Goal: Answer question/provide support: Share knowledge or assist other users

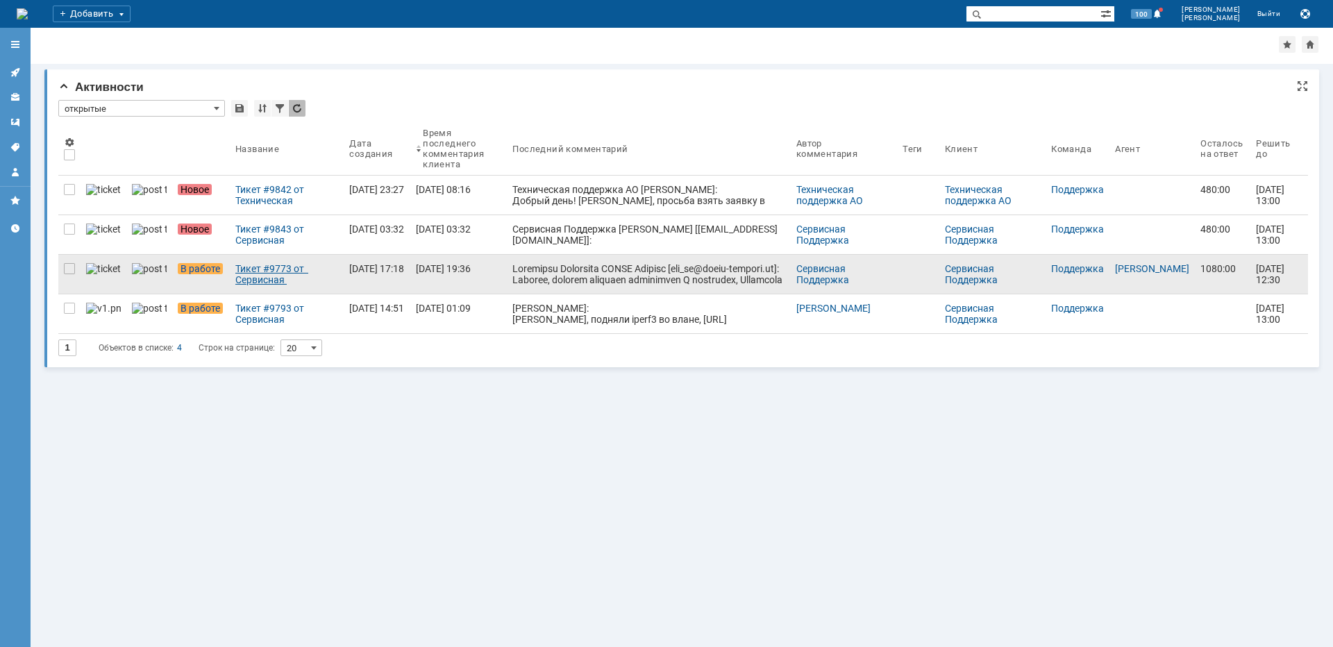
click at [253, 271] on div "Тикет #9773 от Сервисная Поддержка [PERSON_NAME] [[EMAIL_ADDRESS][DOMAIN_NAME]]…" at bounding box center [286, 274] width 103 height 22
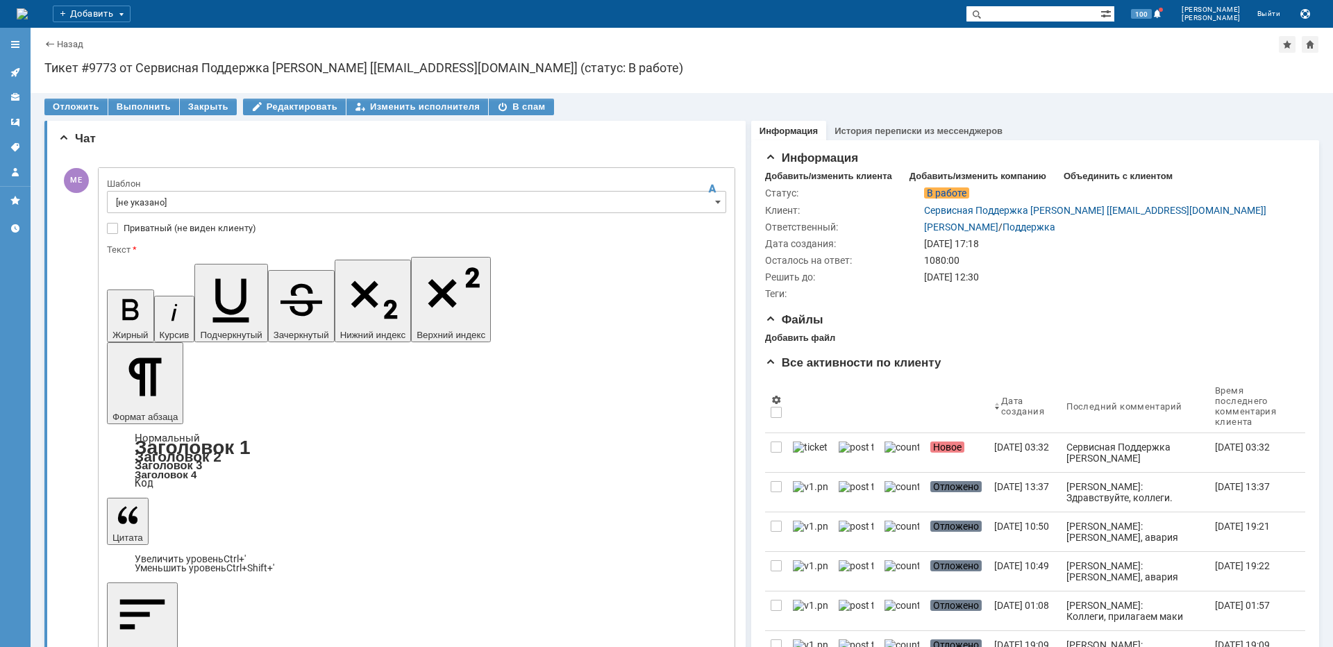
click at [163, 199] on input "[не указано]" at bounding box center [416, 202] width 619 height 22
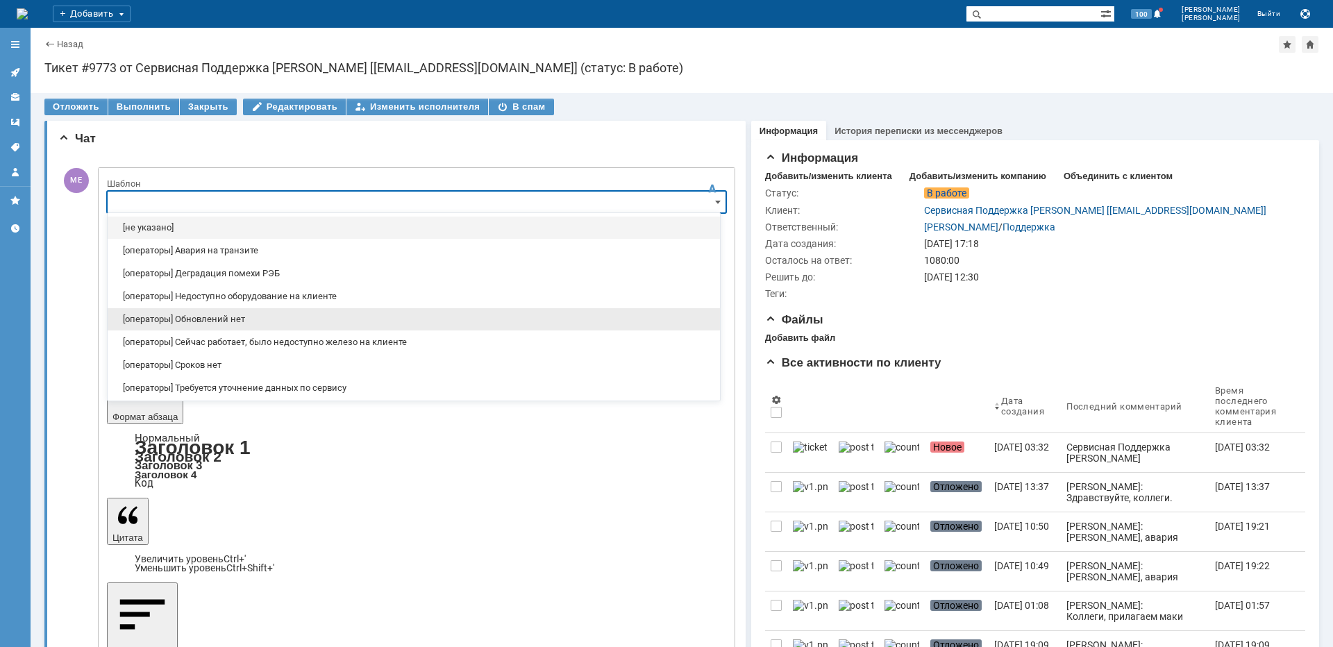
click at [196, 312] on div "[операторы] Обновлений нет" at bounding box center [414, 319] width 612 height 22
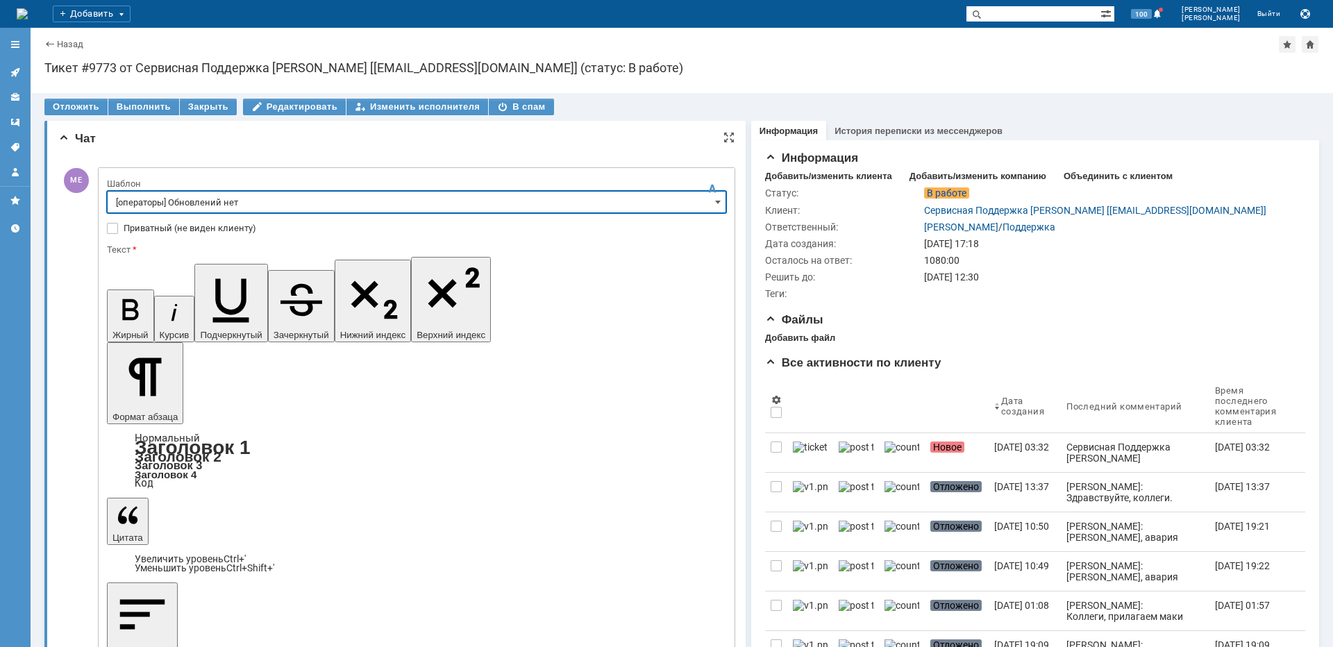
type input "[операторы] Обновлений нет"
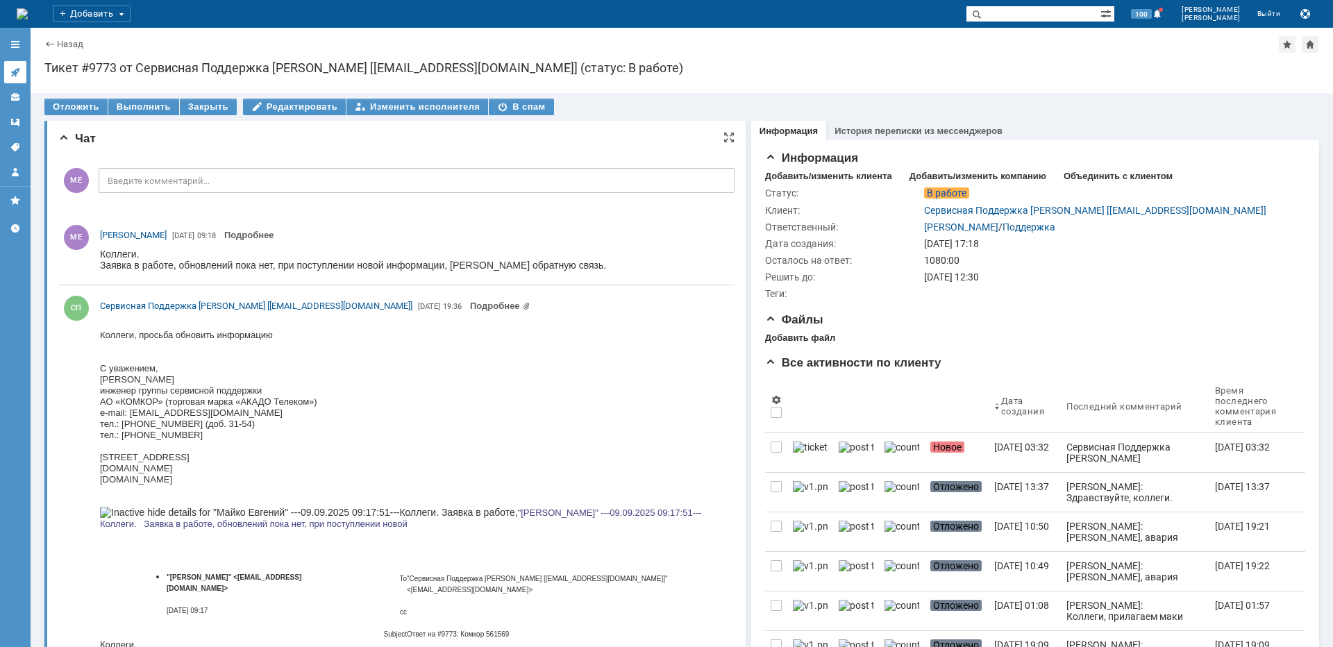
click at [19, 69] on icon at bounding box center [14, 72] width 9 height 9
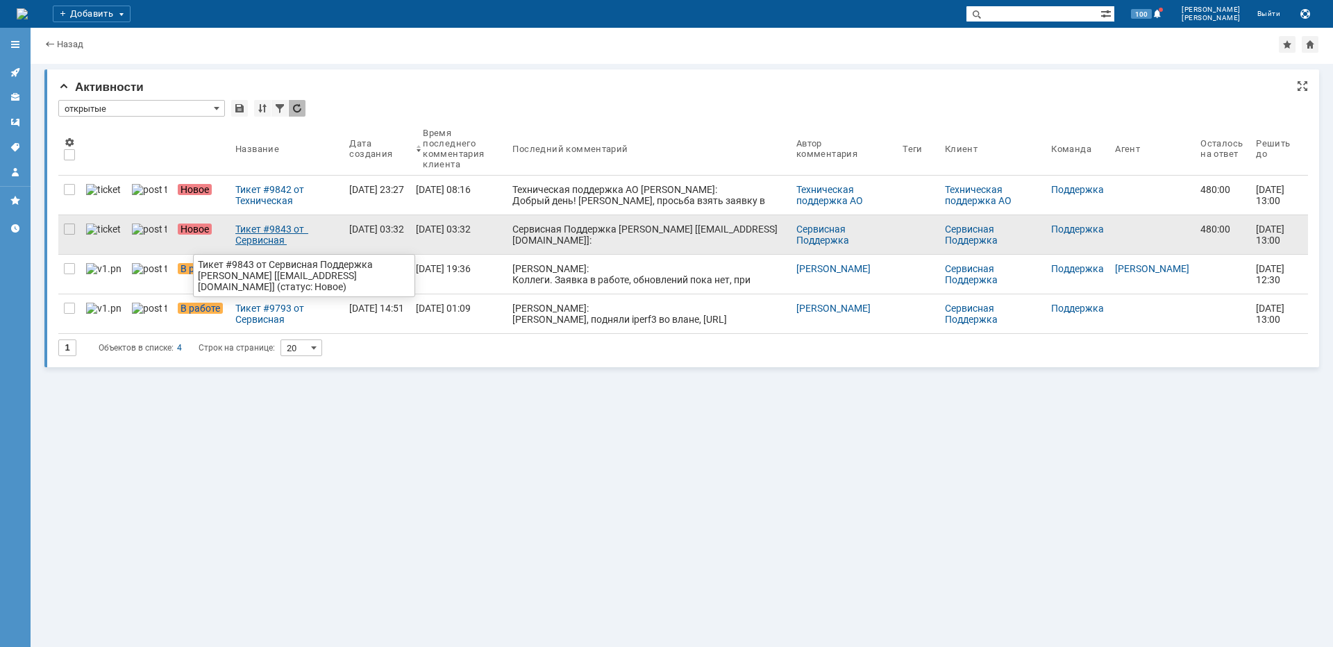
click at [243, 239] on div "Тикет #9843 от Сервисная Поддержка [PERSON_NAME] [[EMAIL_ADDRESS][DOMAIN_NAME]]…" at bounding box center [286, 234] width 103 height 22
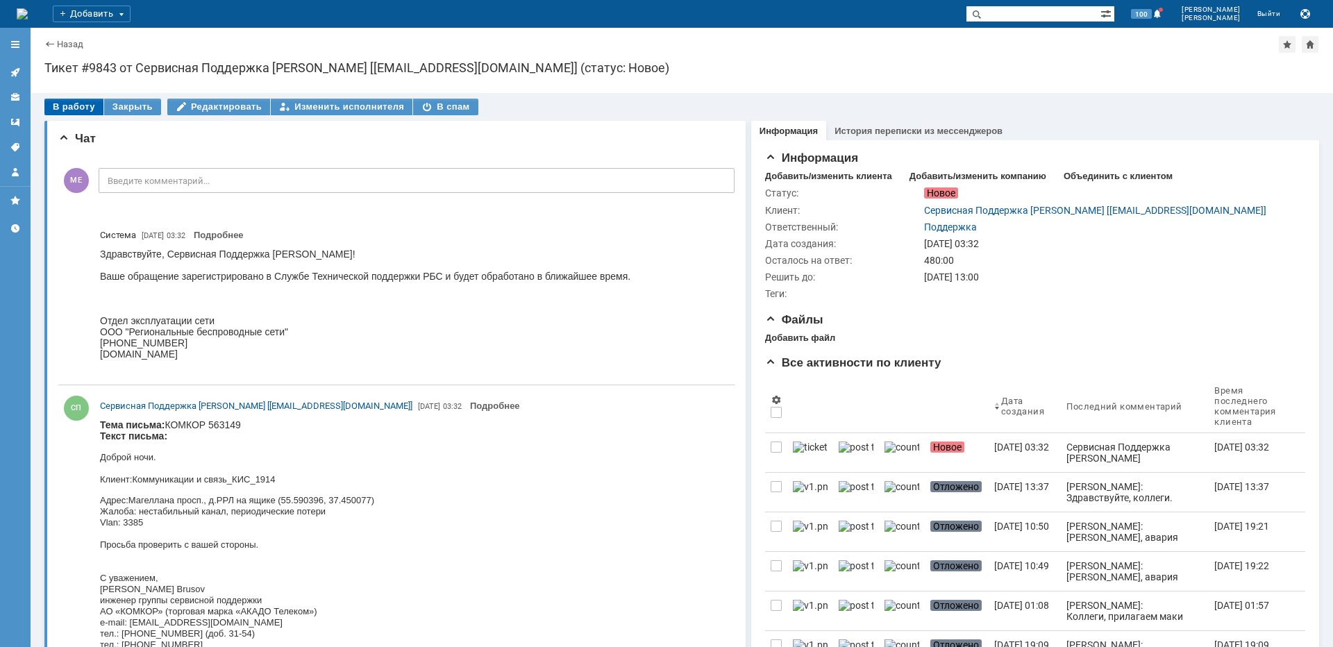
click at [77, 106] on div "В работу" at bounding box center [73, 107] width 59 height 17
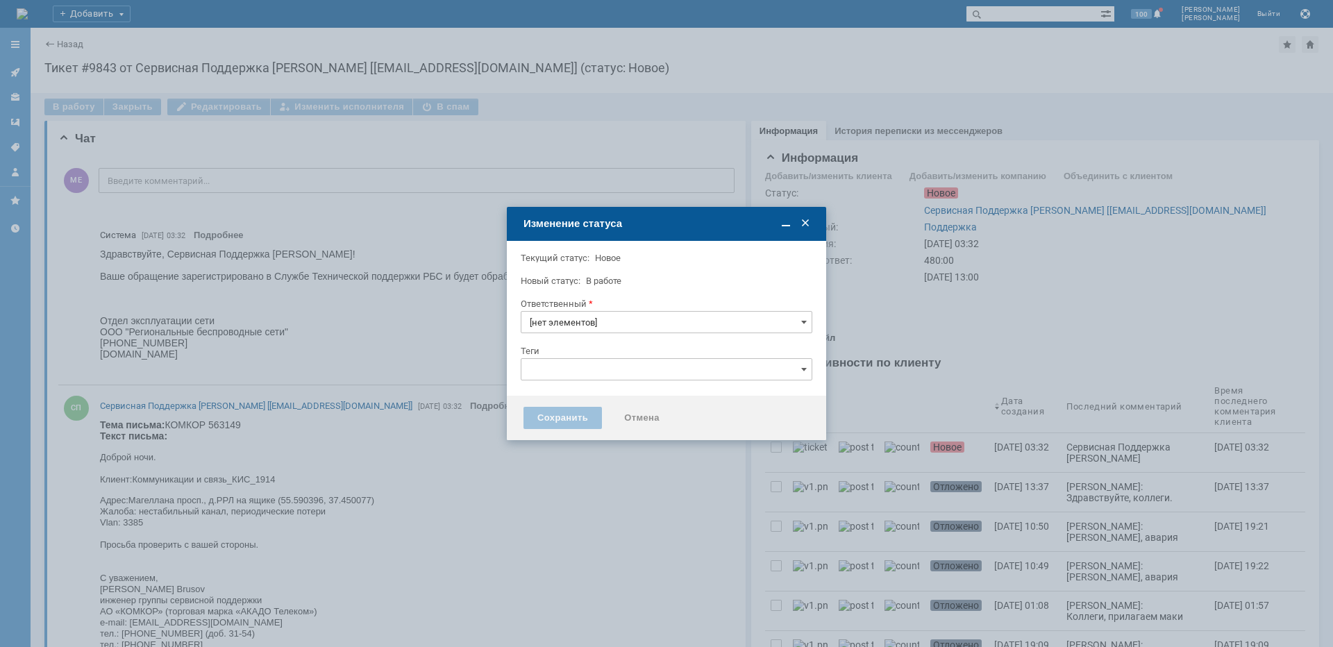
type input "Поддержка"
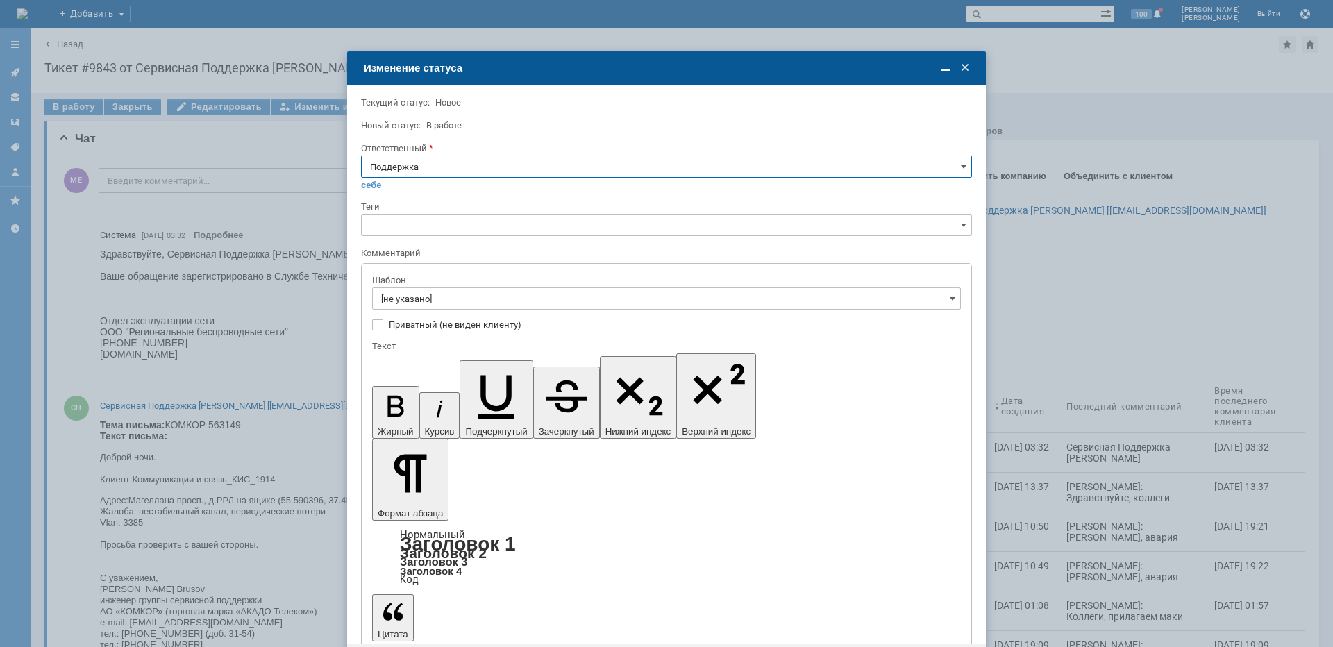
click at [465, 172] on input "Поддержка" at bounding box center [666, 166] width 611 height 22
click at [414, 312] on div "[PERSON_NAME]" at bounding box center [666, 307] width 609 height 22
type input "[PERSON_NAME]"
click at [418, 295] on input "[не указано]" at bounding box center [666, 298] width 589 height 22
type input "[PERSON_NAME]"
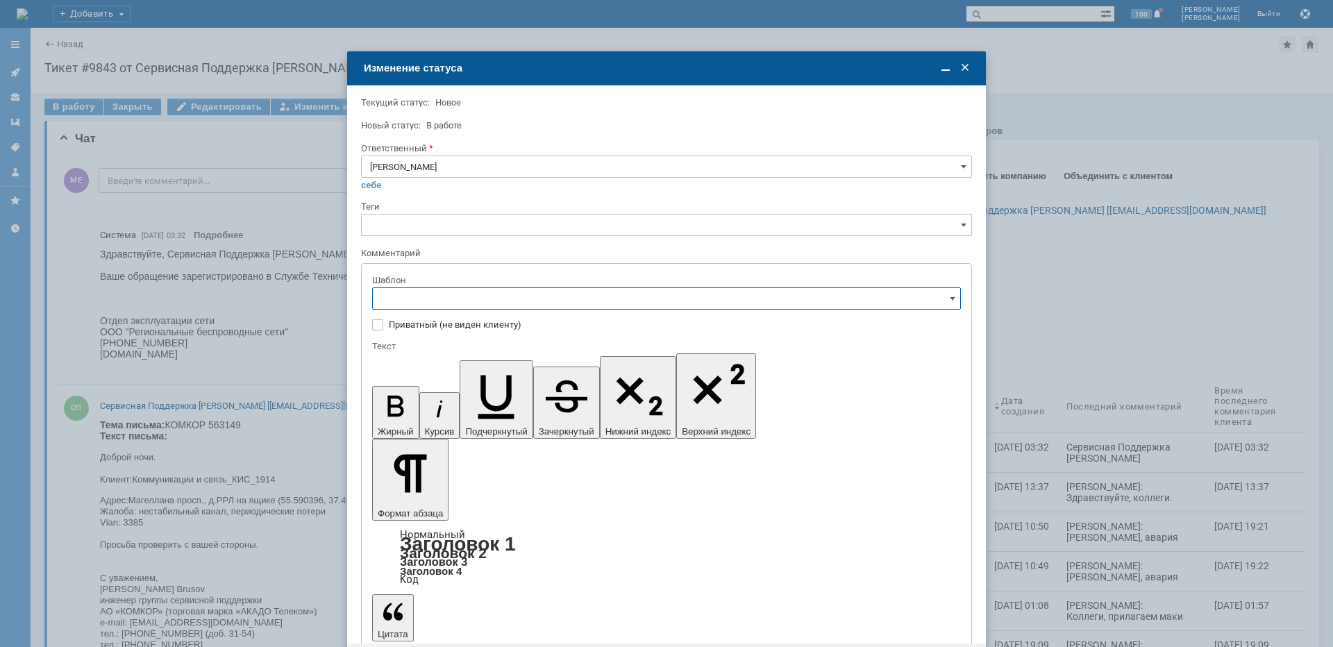
scroll to position [139, 0]
click at [498, 462] on span "[операторы] штатно потерь нет" at bounding box center [666, 460] width 570 height 11
type input "[операторы] штатно потерь нет"
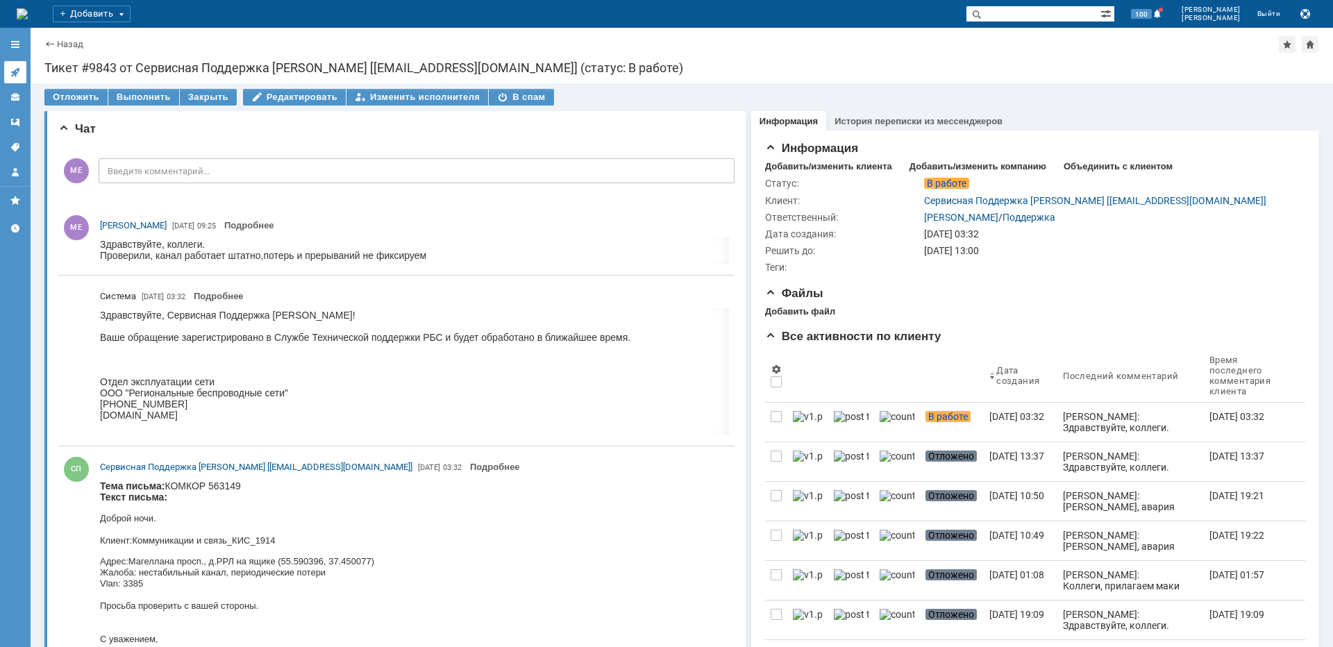
scroll to position [0, 0]
click at [15, 71] on icon at bounding box center [14, 72] width 9 height 9
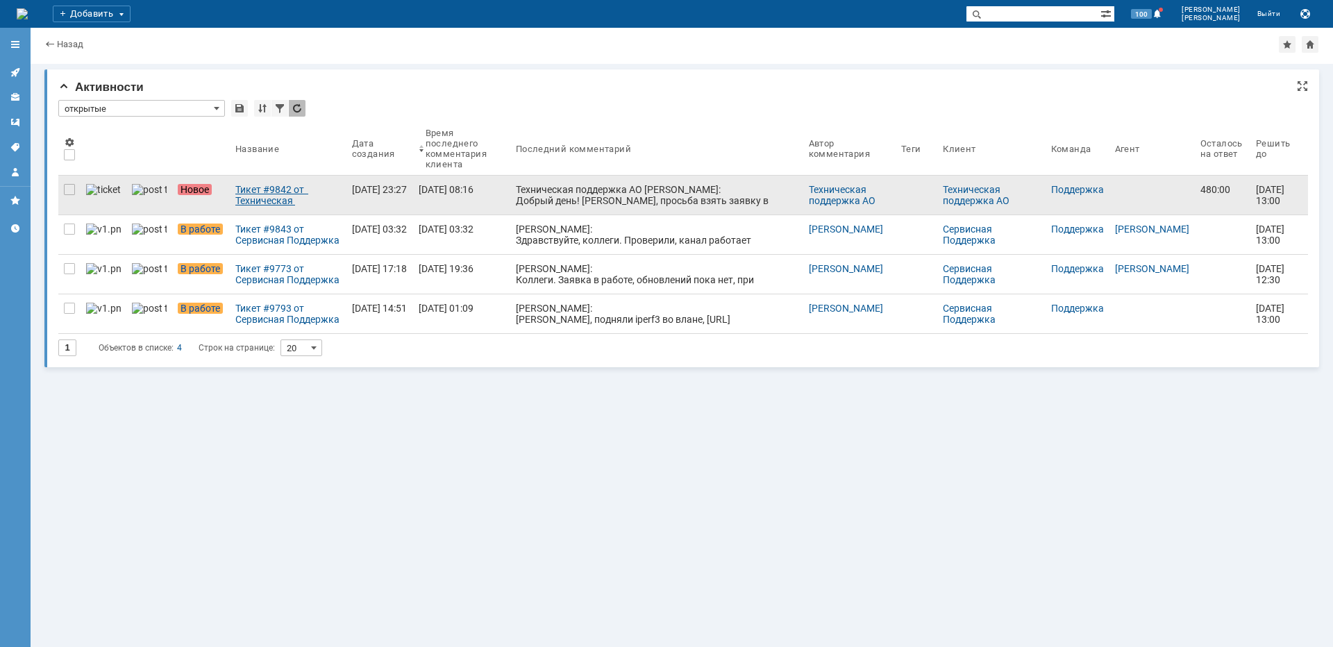
click at [235, 194] on div "Тикет #9842 от Техническая поддержка АО [PERSON_NAME] (статус: Новое)" at bounding box center [287, 195] width 105 height 22
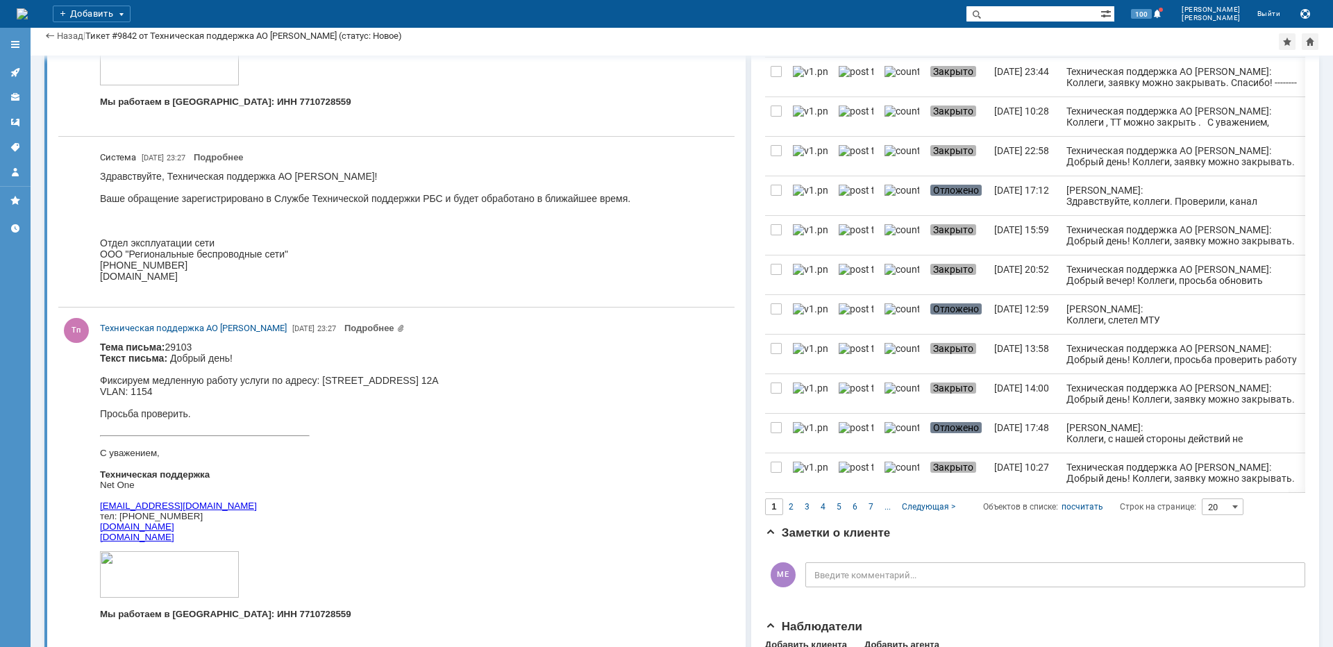
scroll to position [741, 0]
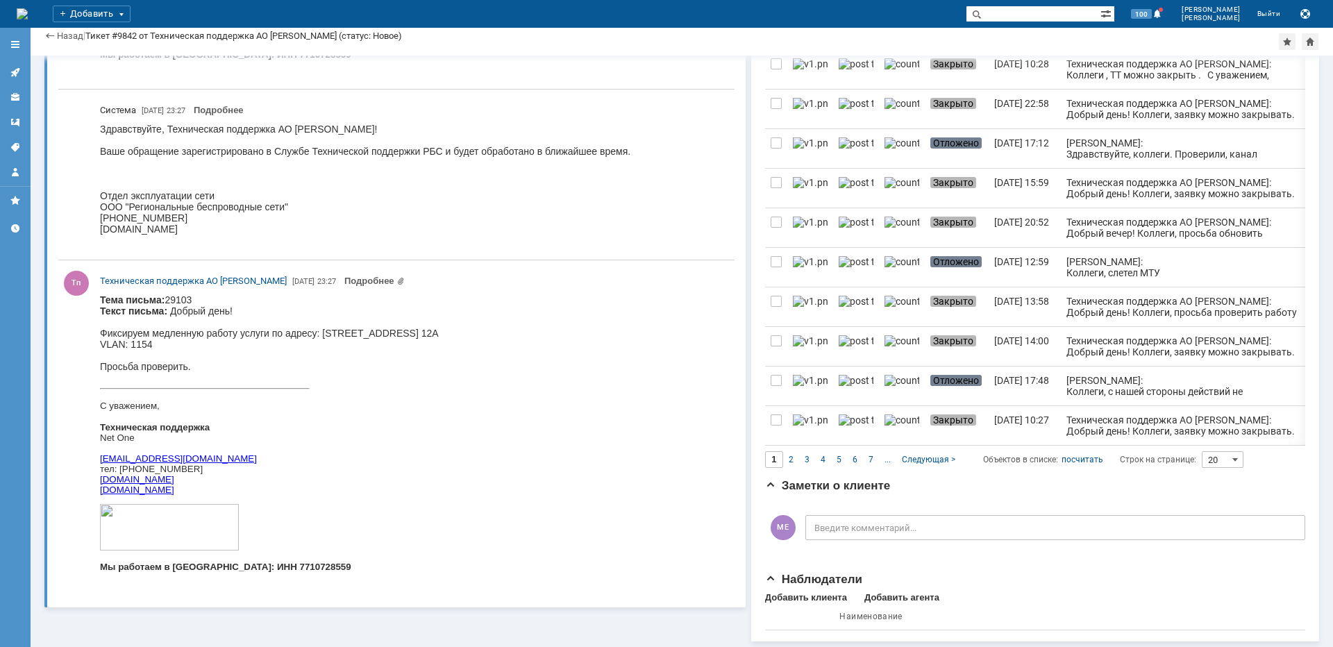
click at [432, 336] on div "Фиксируем медленную работу услуги по адресу: [STREET_ADDRESS] 12А" at bounding box center [269, 333] width 339 height 11
copy div "Промышленная"
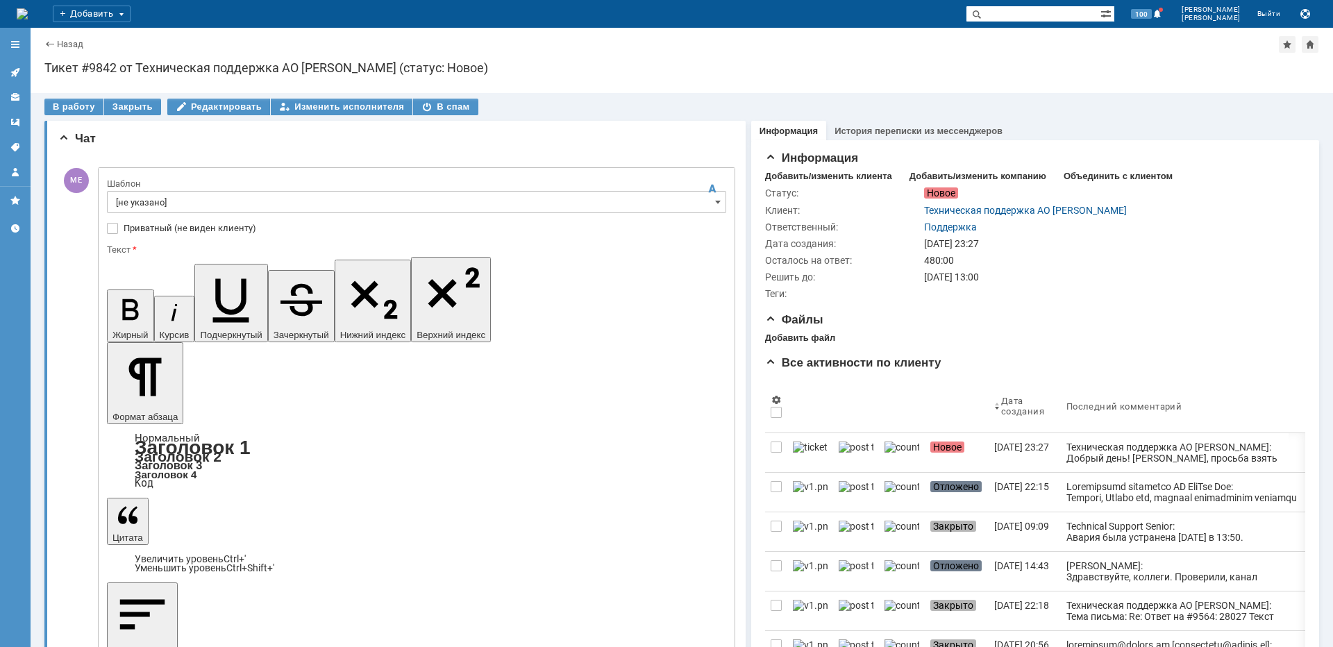
scroll to position [0, 0]
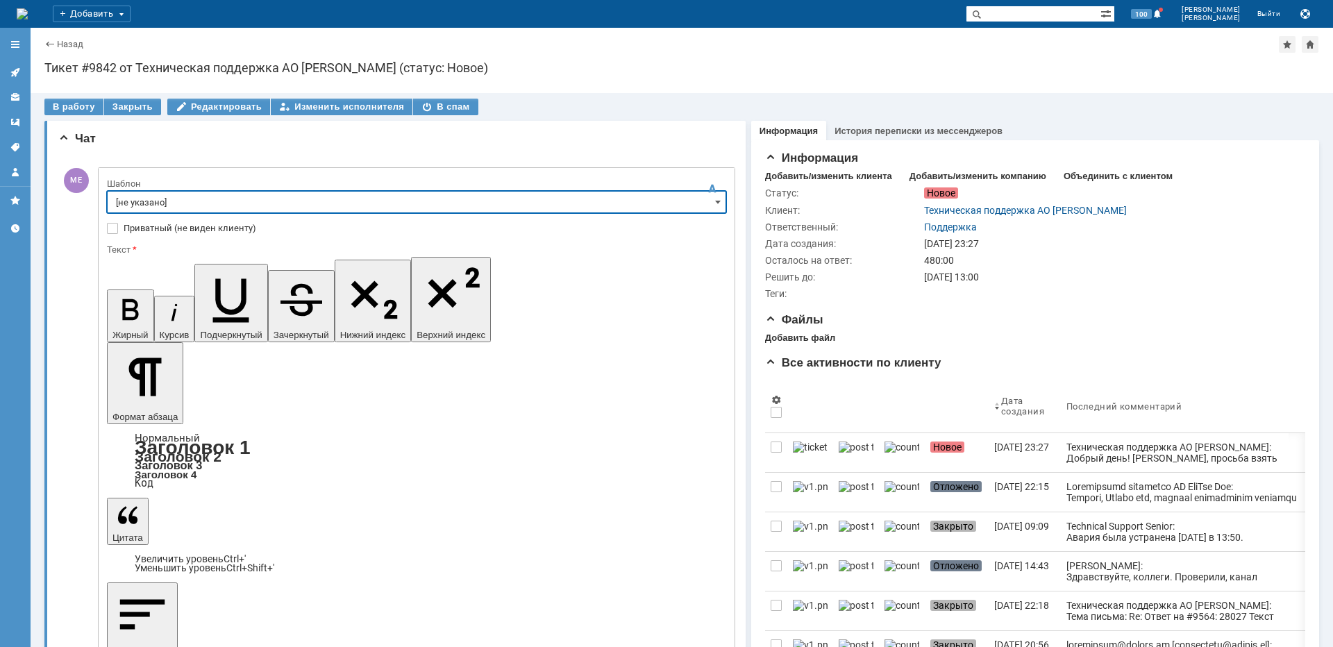
click at [156, 195] on input "[не указано]" at bounding box center [416, 202] width 619 height 22
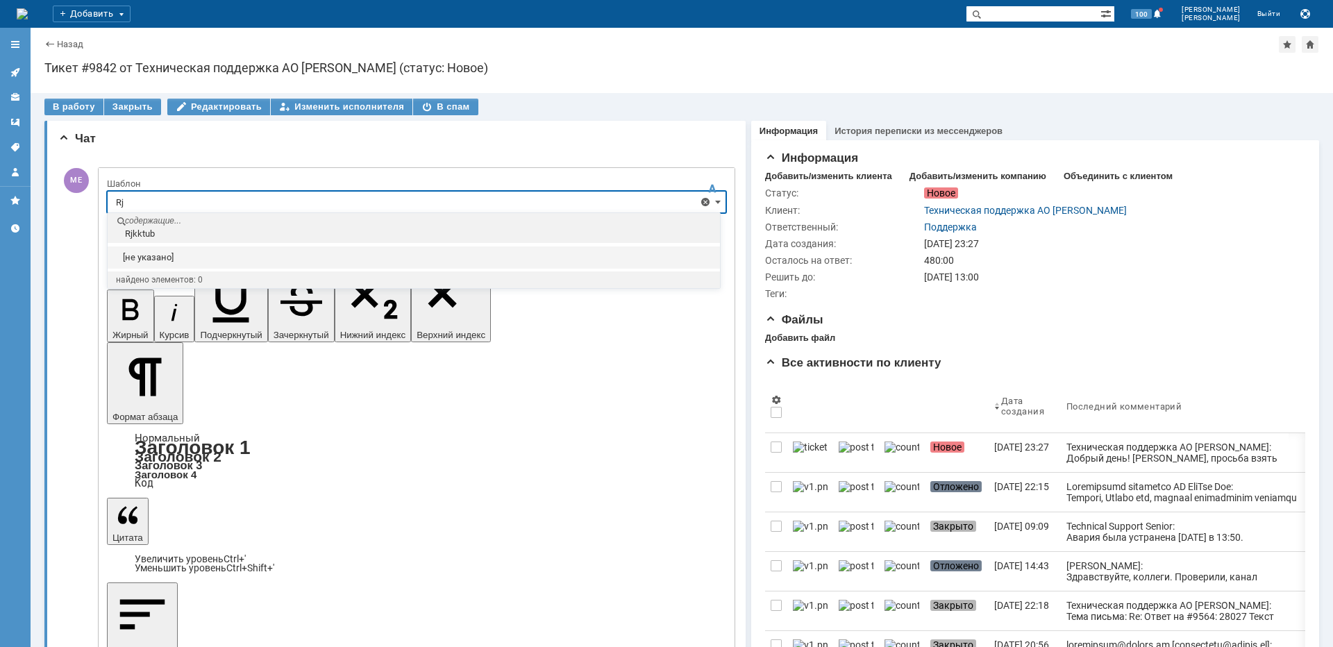
type input "R"
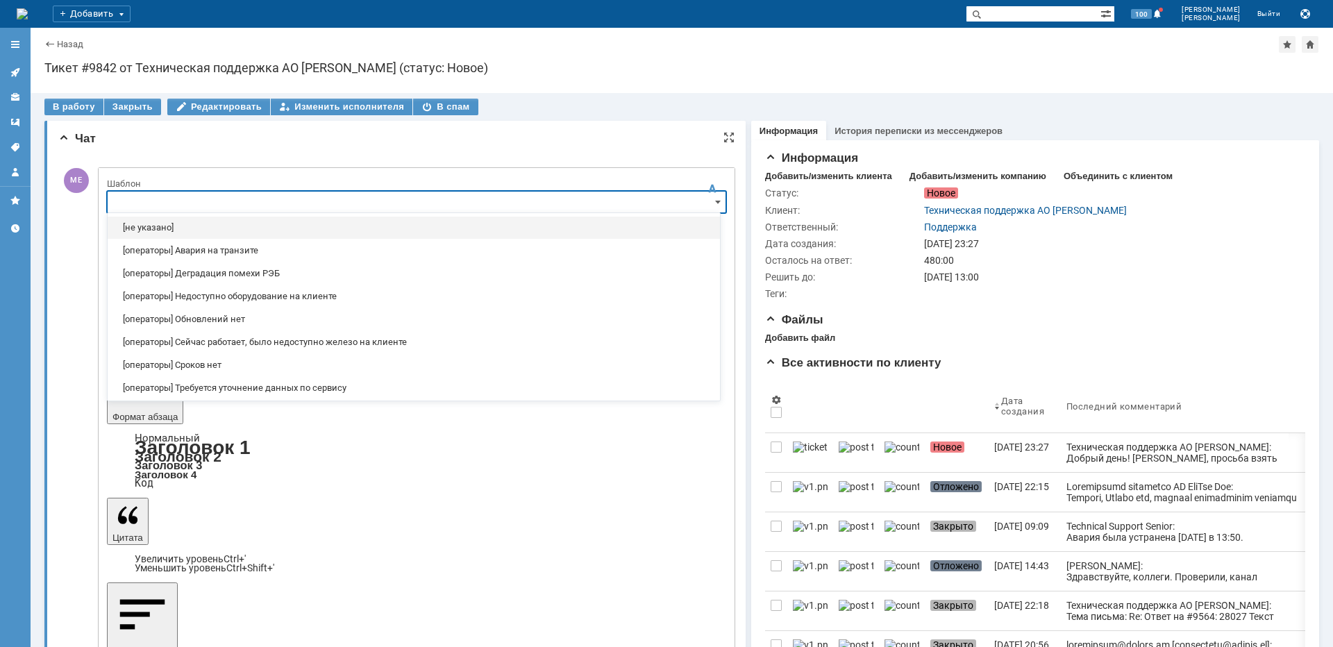
click at [200, 256] on div "[операторы] Авария на транзите" at bounding box center [414, 250] width 612 height 22
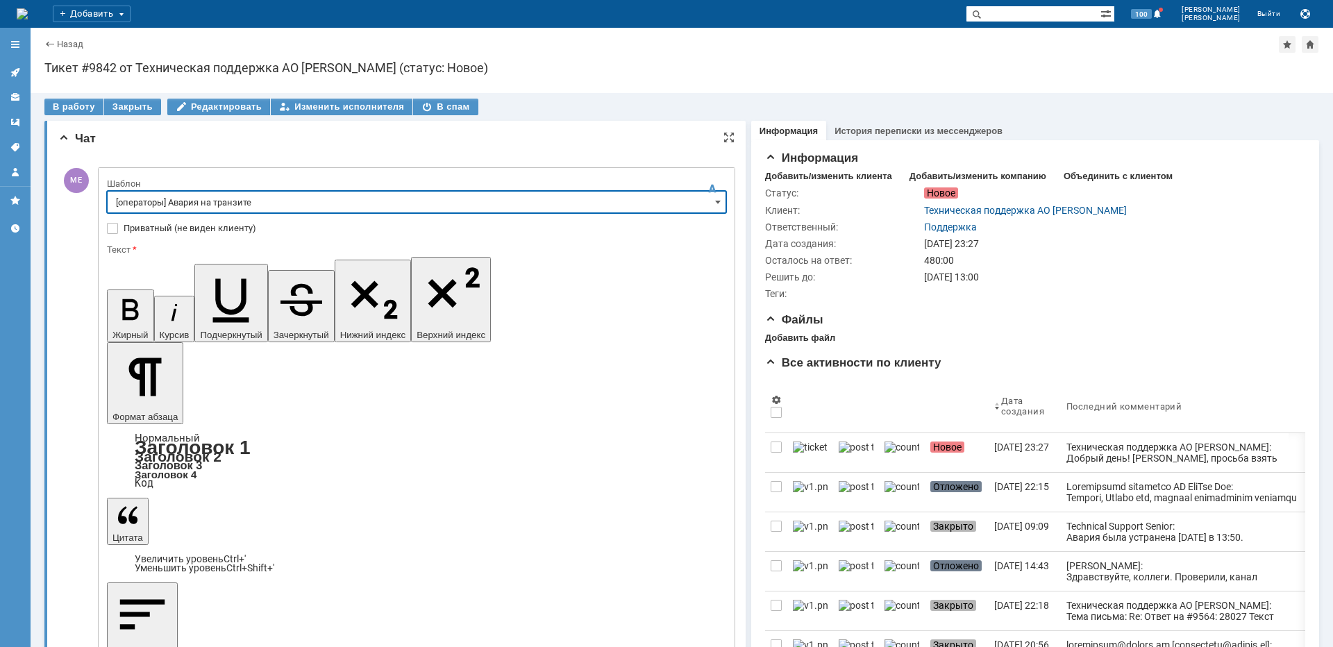
type input "[операторы] Авария на транзите"
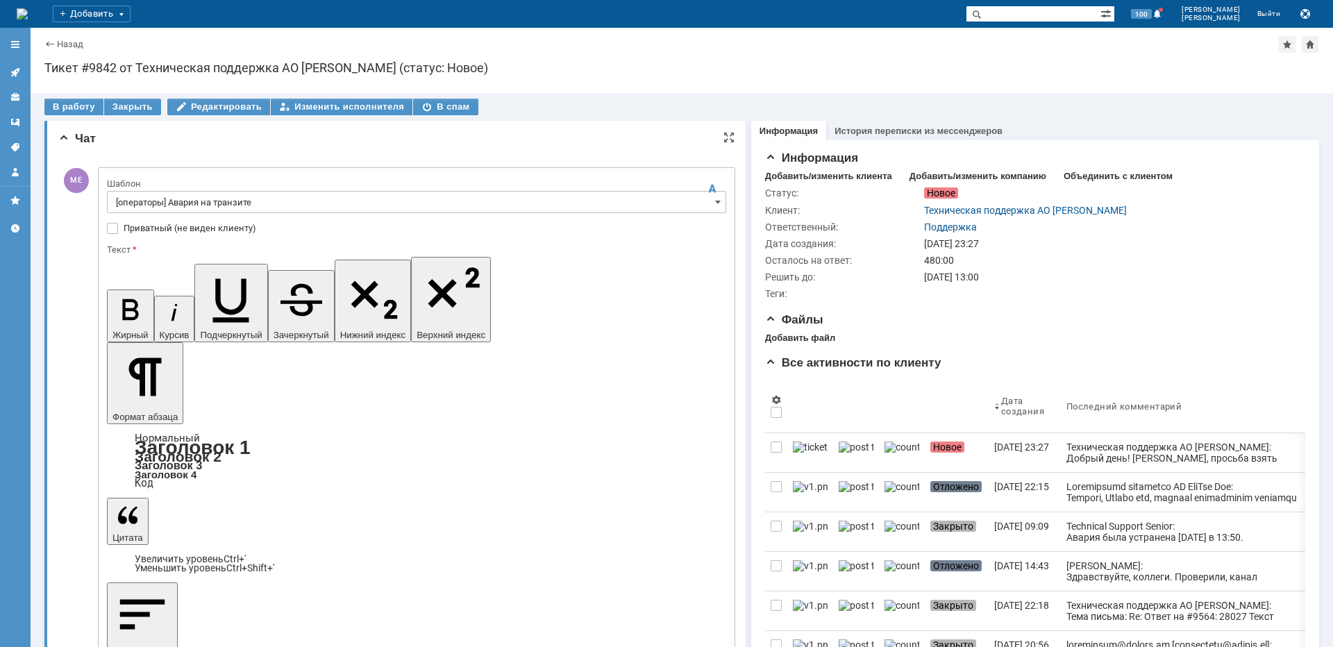
drag, startPoint x: 576, startPoint y: 4034, endPoint x: 102, endPoint y: 4020, distance: 474.2
click at [202, 203] on input "[операторы] Авария на транзите" at bounding box center [416, 202] width 619 height 22
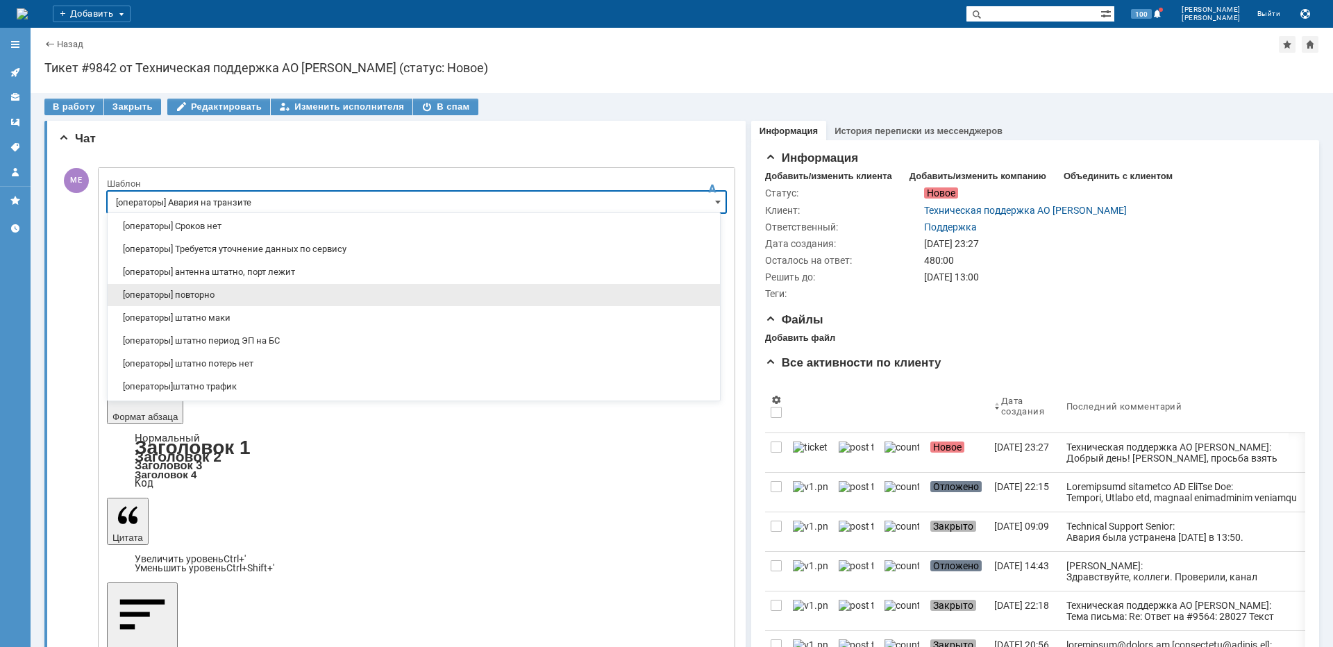
scroll to position [208, 0]
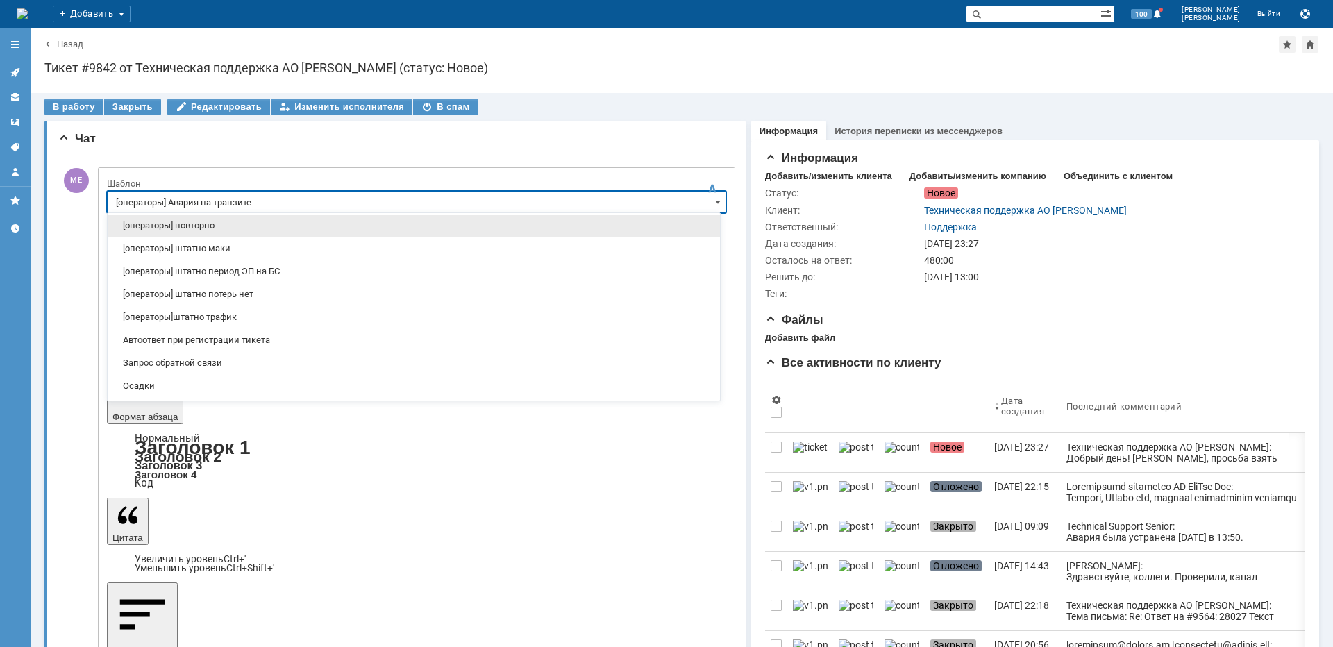
click at [234, 228] on span "[операторы] повторно" at bounding box center [413, 225] width 595 height 11
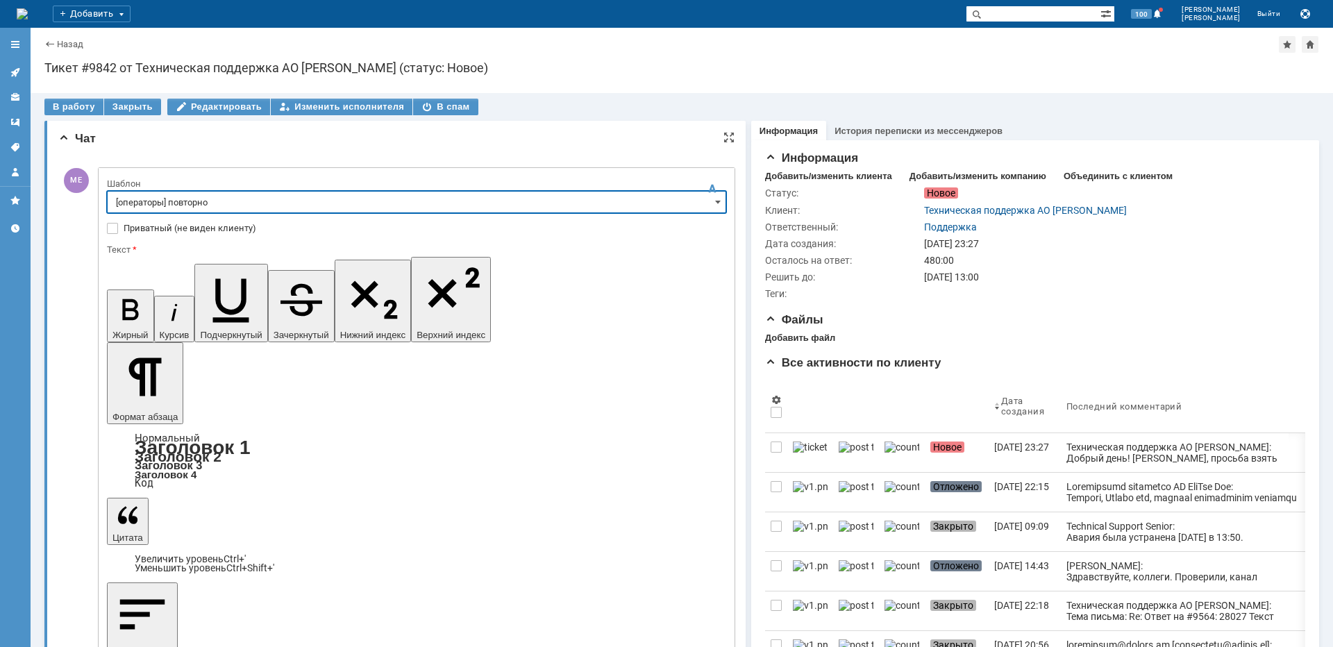
type input "[операторы] повторно"
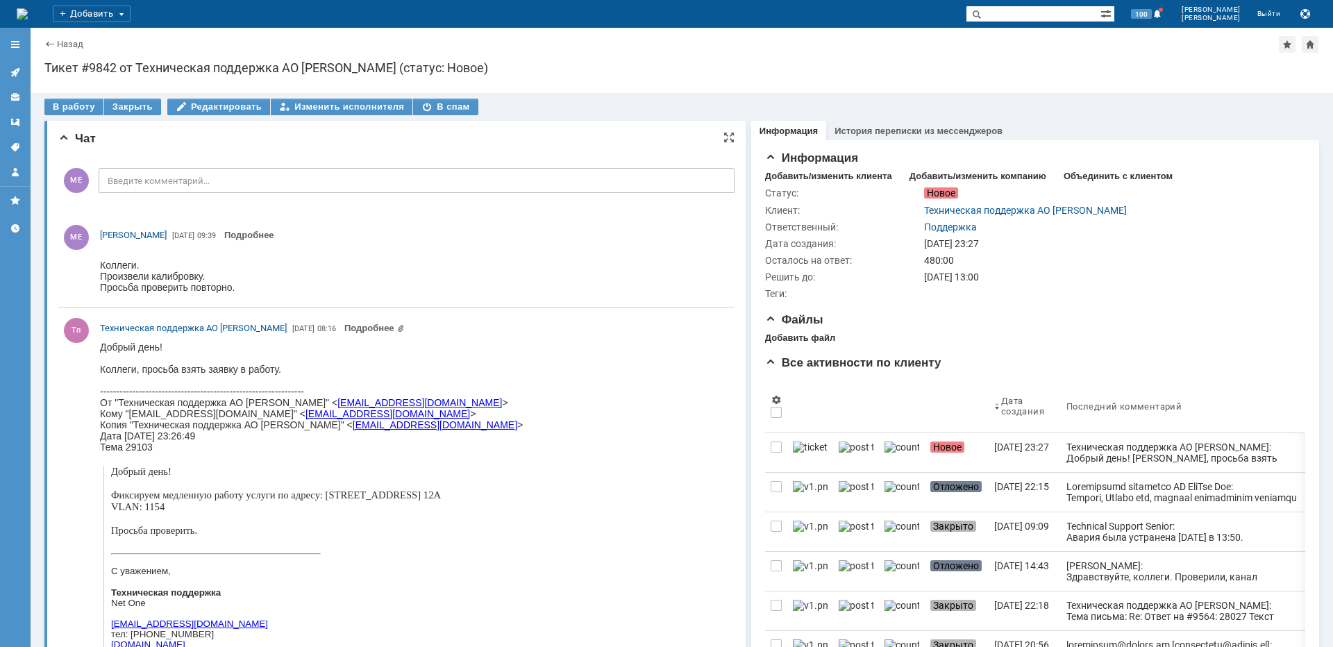
scroll to position [0, 0]
